Goal: Navigation & Orientation: Find specific page/section

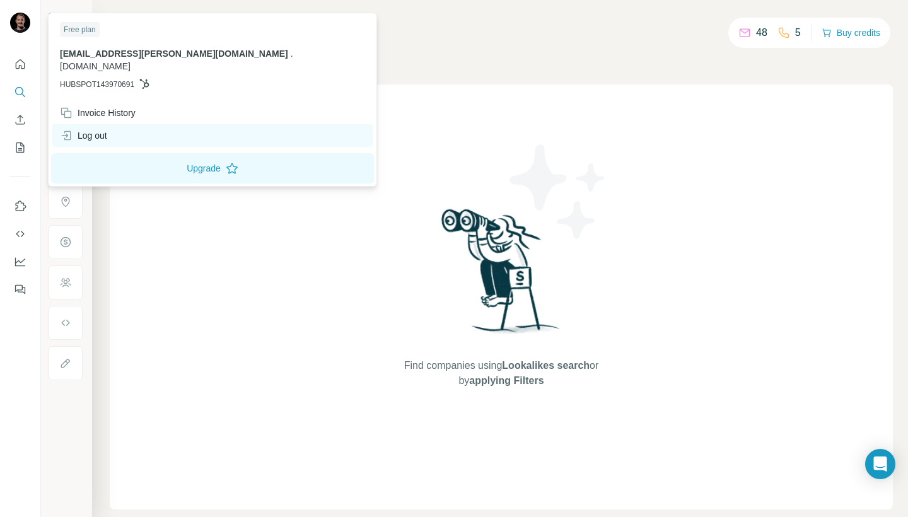
click at [98, 129] on div "Log out" at bounding box center [83, 135] width 47 height 13
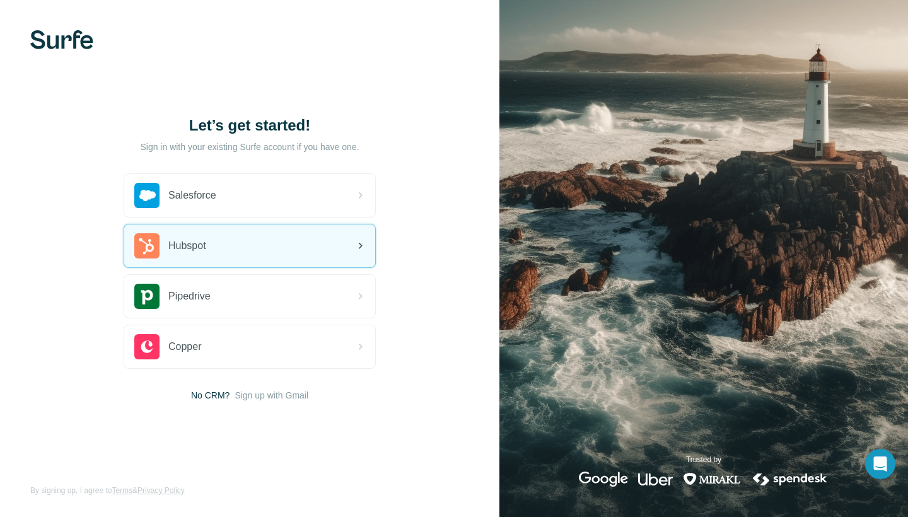
click at [231, 243] on div "Hubspot" at bounding box center [249, 245] width 251 height 43
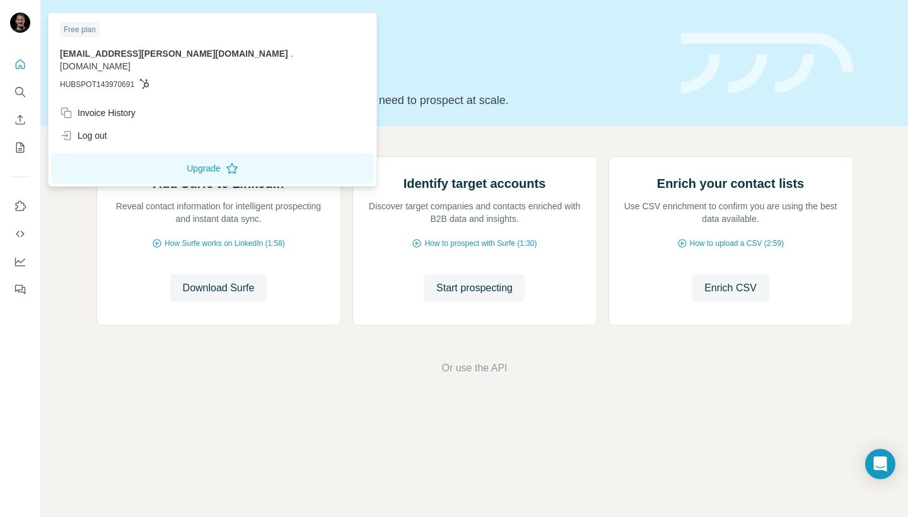
click at [115, 52] on span "[EMAIL_ADDRESS][PERSON_NAME][DOMAIN_NAME]" at bounding box center [174, 54] width 228 height 10
click at [20, 20] on img at bounding box center [20, 23] width 20 height 20
click at [66, 32] on div "Free plan" at bounding box center [80, 29] width 40 height 15
click at [21, 147] on icon "My lists" at bounding box center [20, 147] width 13 height 13
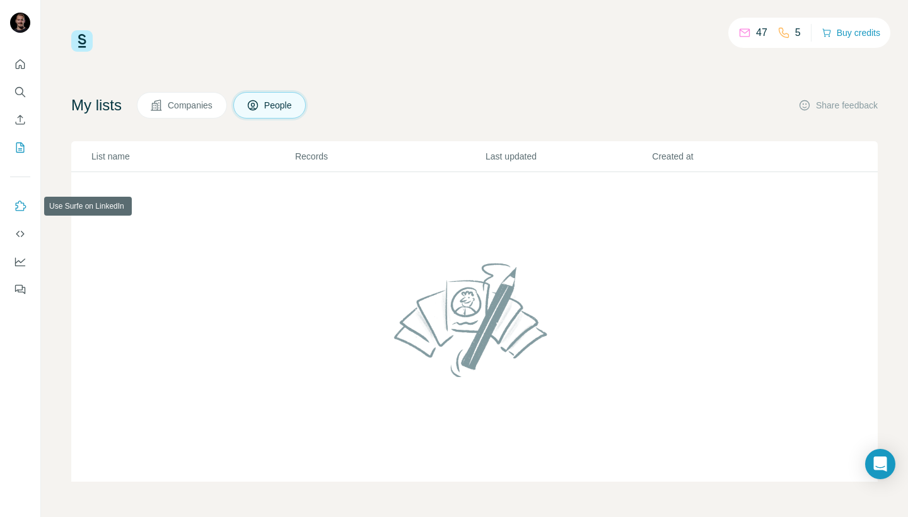
click at [19, 207] on icon "Use Surfe on LinkedIn" at bounding box center [20, 206] width 13 height 13
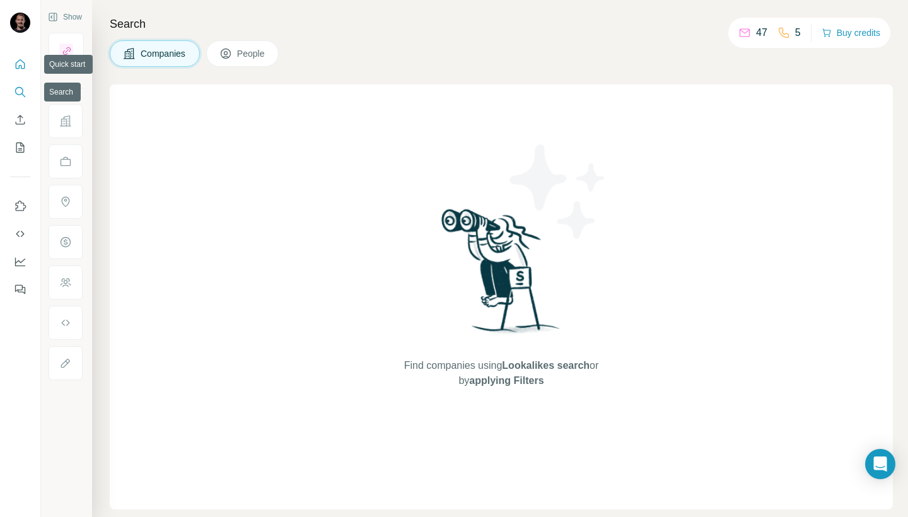
click at [25, 63] on icon "Quick start" at bounding box center [20, 63] width 9 height 9
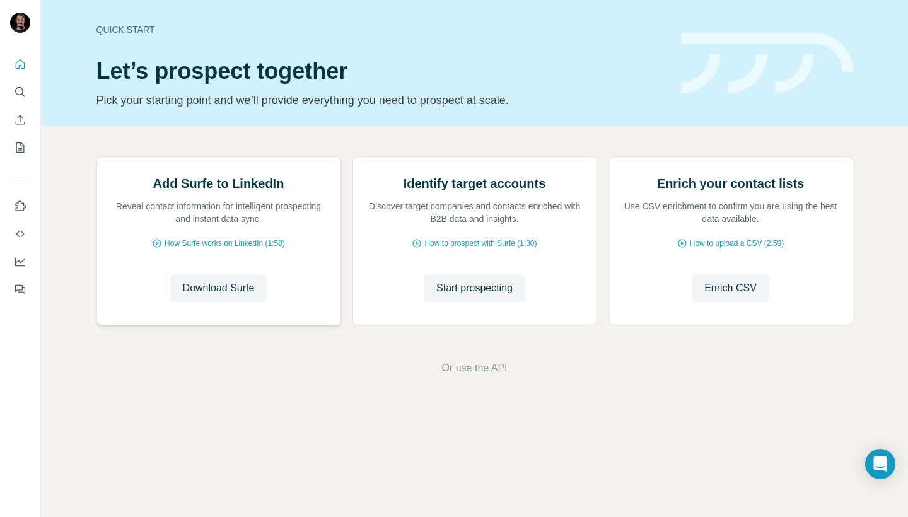
scroll to position [25, 0]
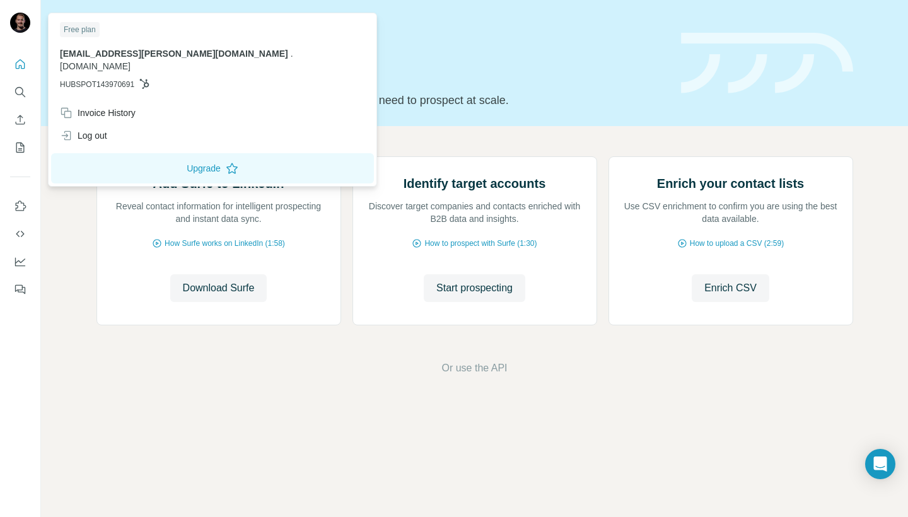
click at [25, 21] on img at bounding box center [20, 23] width 20 height 20
click at [25, 22] on img at bounding box center [20, 23] width 20 height 20
click at [385, 126] on div "Add Surfe to LinkedIn Reveal contact information for intelligent prospecting an…" at bounding box center [474, 266] width 867 height 280
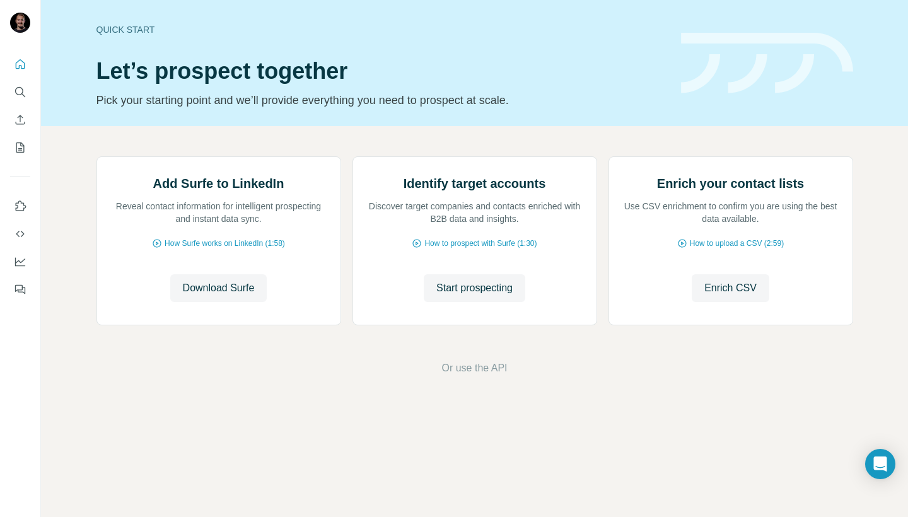
scroll to position [0, 0]
